Goal: Task Accomplishment & Management: Manage account settings

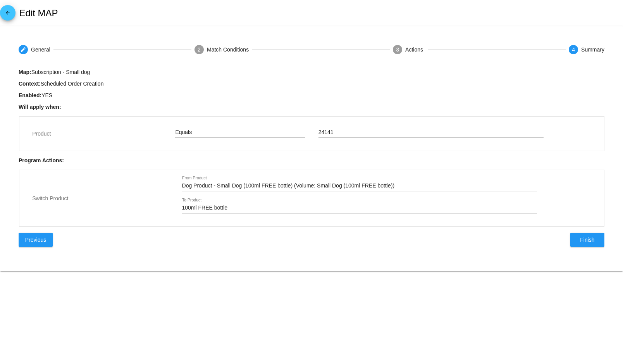
type input "Subscription - Small dog"
checkbox input "true"
type input "FREE Brilliant Salmon Oil - FREE Small Dog Salmon Oil (Volume: FREE Small Dog S…"
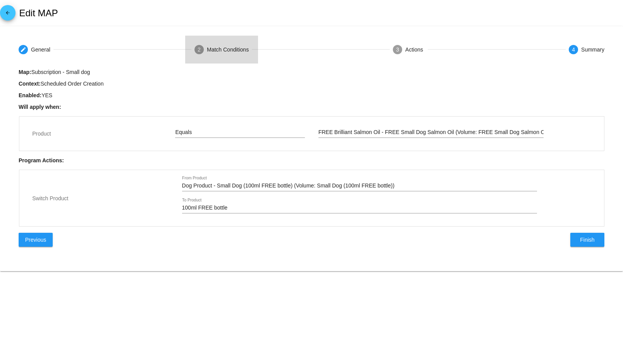
click at [208, 54] on mat-step-header "2 Match Conditions" at bounding box center [221, 50] width 73 height 28
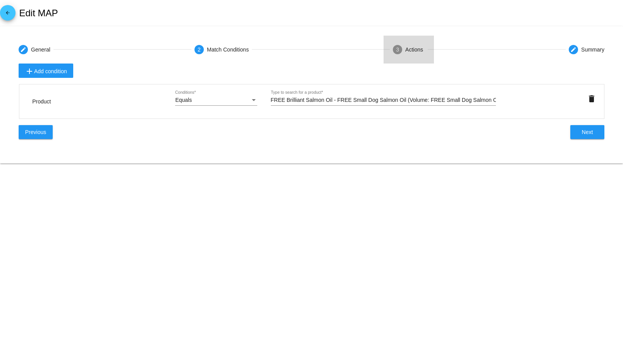
click at [401, 47] on div "3" at bounding box center [397, 49] width 9 height 9
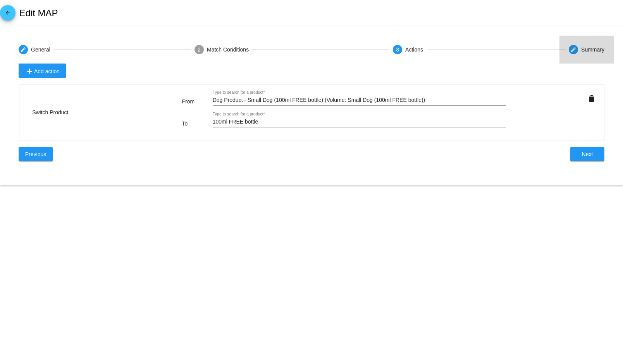
click at [567, 52] on mat-step-header "create Summary" at bounding box center [587, 50] width 54 height 28
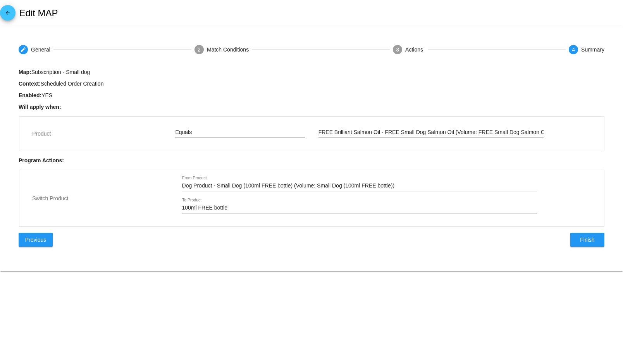
click at [4, 15] on mat-icon "arrow_back" at bounding box center [7, 14] width 9 height 9
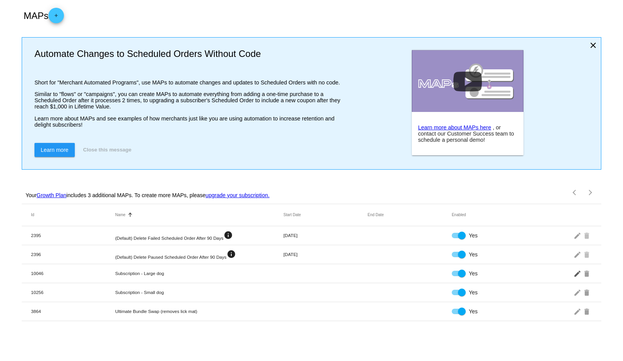
click at [579, 273] on mat-icon "edit" at bounding box center [578, 273] width 9 height 12
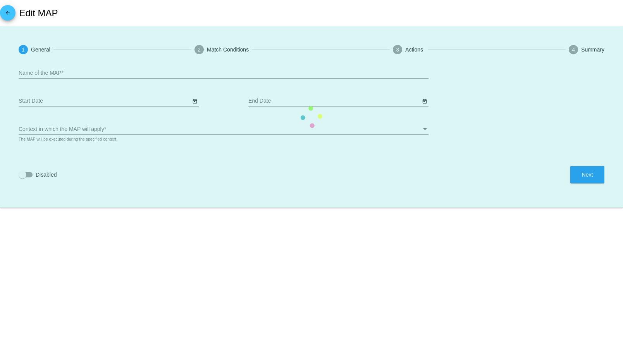
type input "Subscription - Large dog"
checkbox input "true"
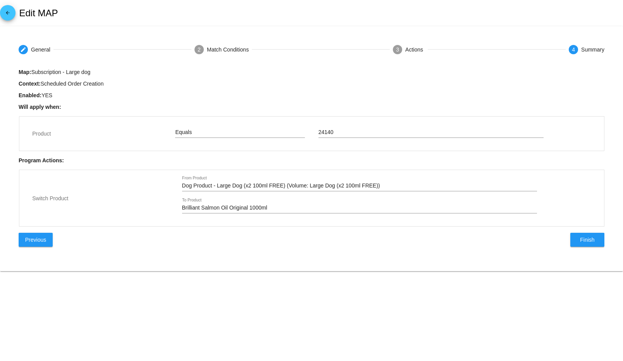
type input "FREE Brilliant Salmon Oil - FREE Large Dog Salmon Oil (Volume: FREE Large Dog S…"
click at [214, 43] on mat-step-header "2 Match Conditions" at bounding box center [221, 50] width 73 height 28
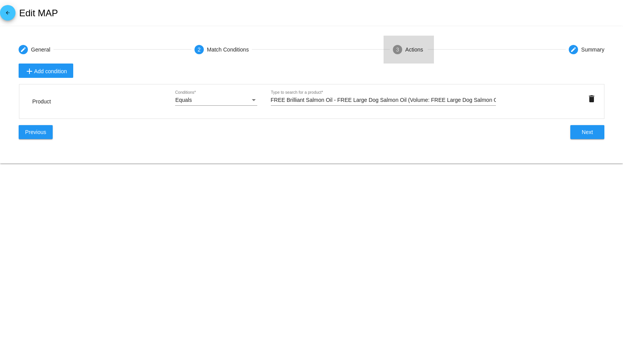
click at [420, 57] on mat-step-header "3 Actions" at bounding box center [409, 50] width 50 height 28
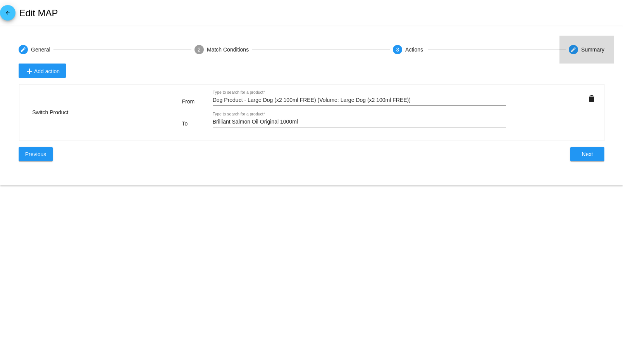
click at [571, 53] on div "create" at bounding box center [573, 49] width 9 height 9
